Goal: Information Seeking & Learning: Understand process/instructions

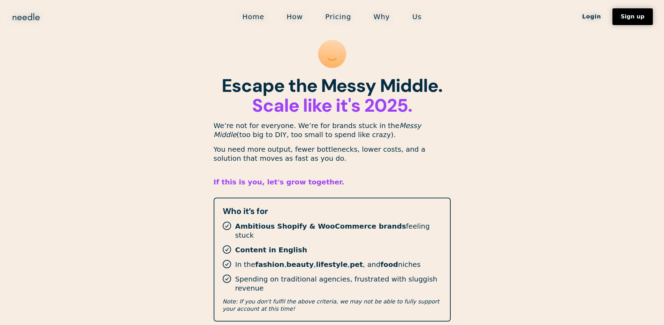
click at [294, 19] on link "How" at bounding box center [294, 16] width 39 height 15
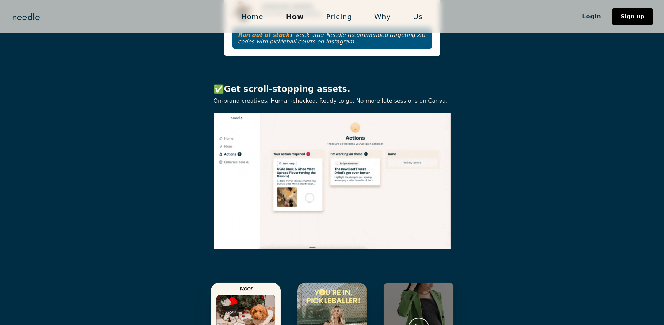
scroll to position [990, 0]
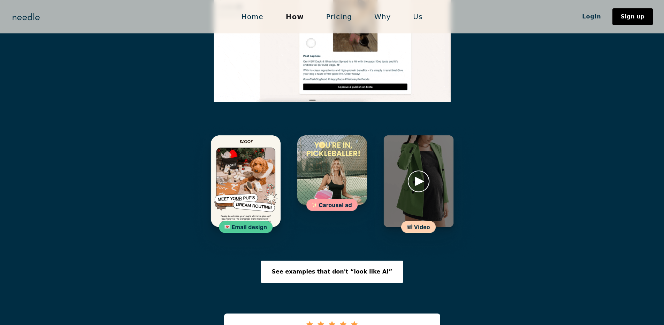
click at [422, 143] on img at bounding box center [418, 192] width 114 height 137
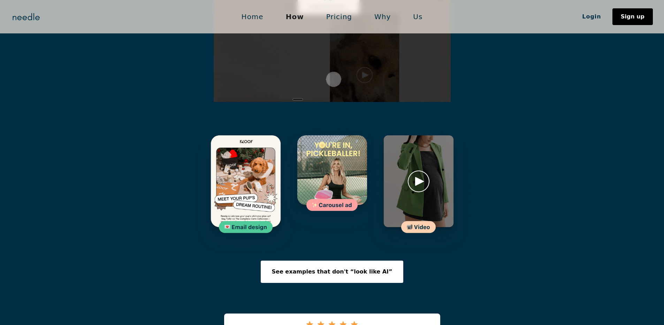
click at [422, 145] on img at bounding box center [418, 192] width 114 height 137
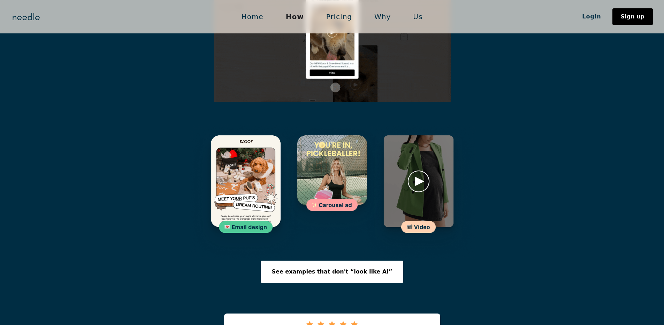
click at [422, 145] on img at bounding box center [418, 192] width 114 height 137
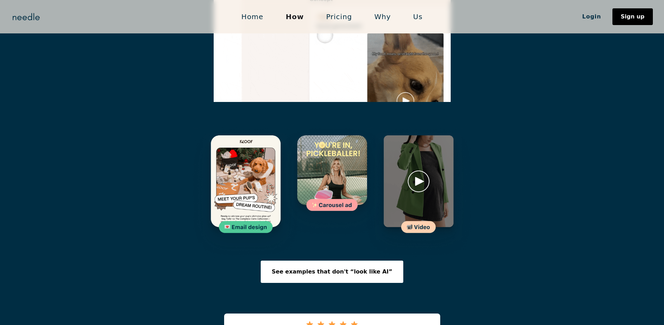
click at [470, 159] on img at bounding box center [418, 192] width 114 height 137
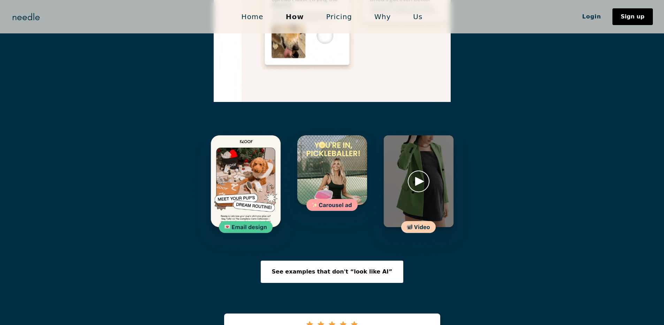
click at [339, 159] on img at bounding box center [332, 181] width 114 height 114
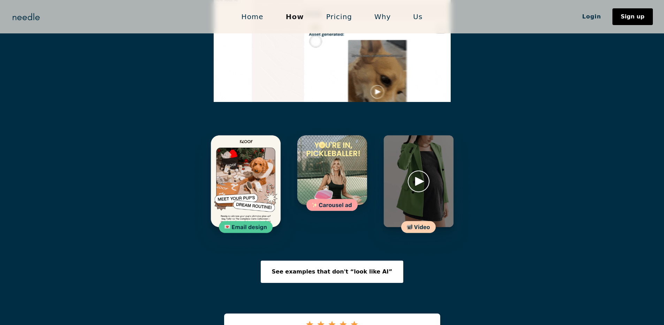
click at [339, 159] on img at bounding box center [332, 181] width 114 height 114
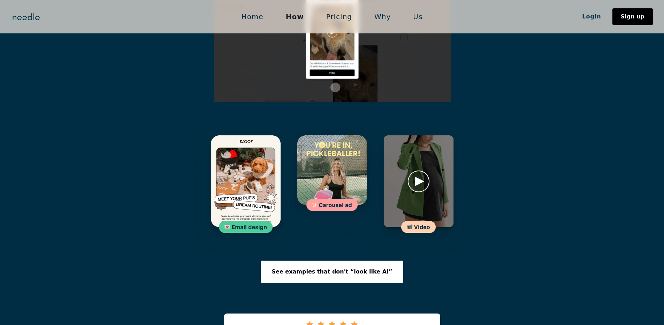
click at [428, 157] on img at bounding box center [418, 192] width 114 height 137
drag, startPoint x: 294, startPoint y: 145, endPoint x: 226, endPoint y: 151, distance: 68.2
click at [294, 145] on img at bounding box center [332, 181] width 114 height 114
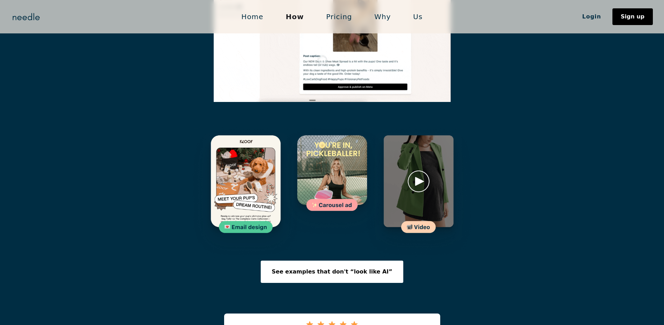
click at [220, 151] on img at bounding box center [245, 192] width 114 height 137
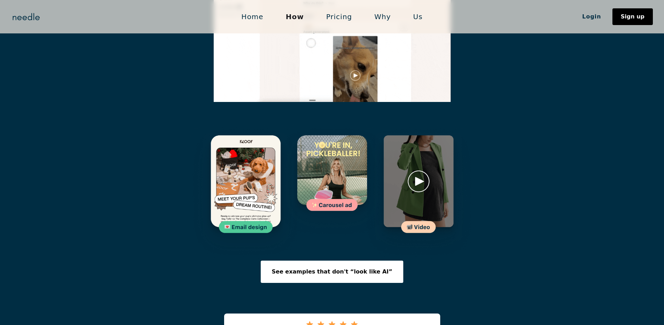
click at [519, 148] on div at bounding box center [332, 192] width 664 height 137
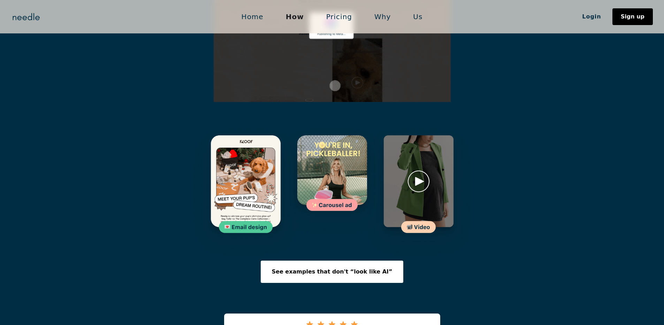
click at [520, 146] on div at bounding box center [332, 192] width 664 height 137
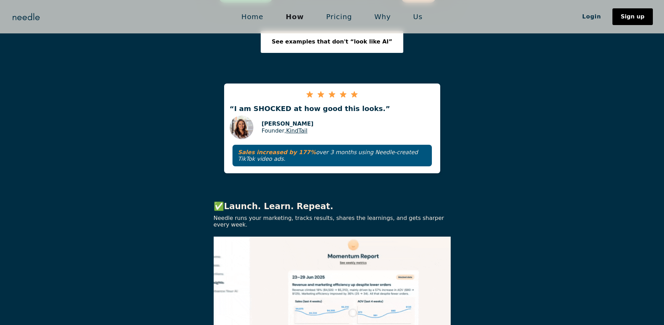
scroll to position [1000, 0]
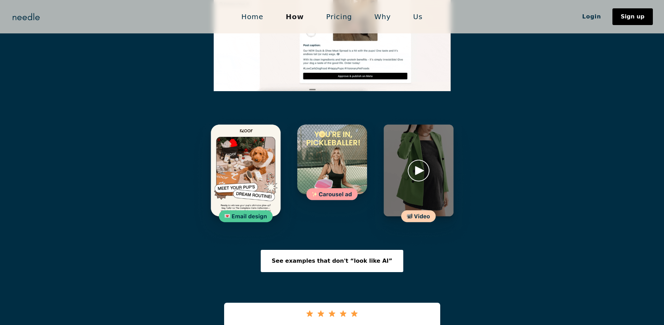
click at [228, 160] on img at bounding box center [245, 182] width 114 height 137
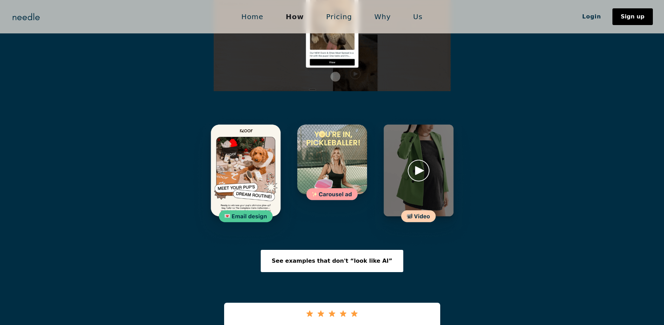
click at [228, 160] on img at bounding box center [245, 182] width 114 height 137
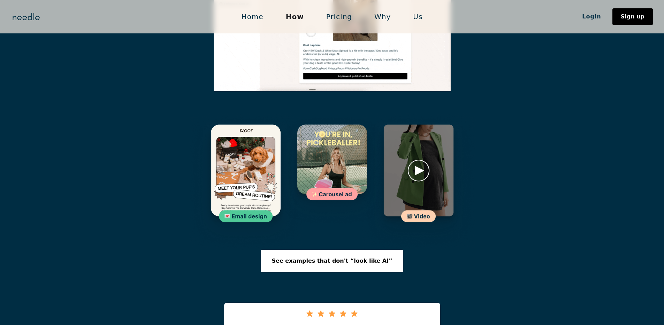
click at [238, 189] on img at bounding box center [245, 182] width 114 height 137
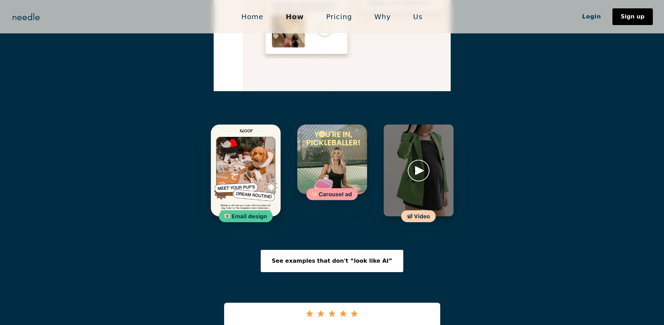
click at [317, 190] on img at bounding box center [332, 171] width 114 height 114
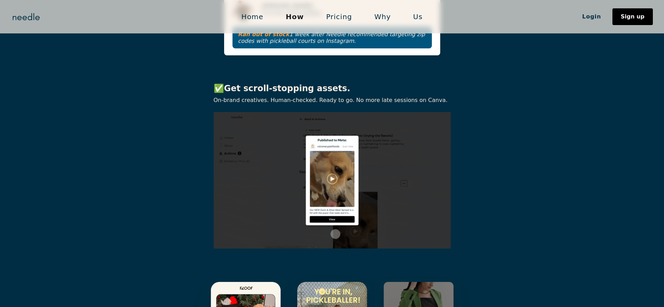
scroll to position [771, 0]
